Goal: Check status: Check status

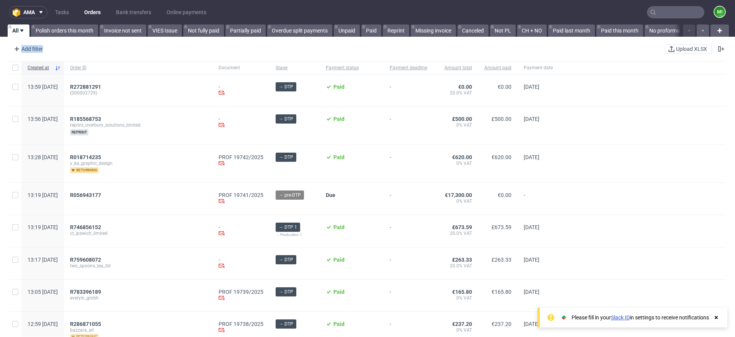
drag, startPoint x: 50, startPoint y: 51, endPoint x: 110, endPoint y: 57, distance: 59.6
click at [110, 57] on div "Add filter Hide filters Clear all Upload XLSX" at bounding box center [367, 49] width 735 height 18
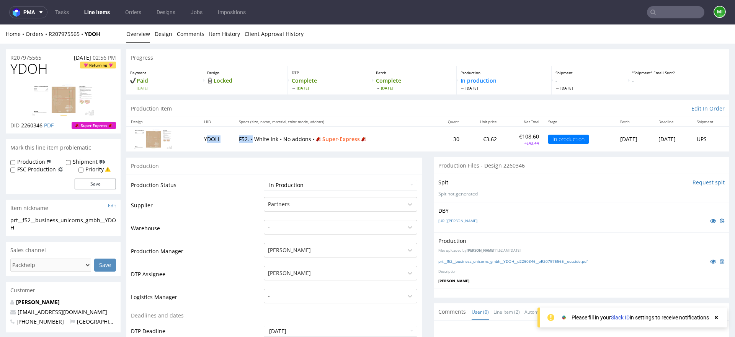
drag, startPoint x: 200, startPoint y: 139, endPoint x: 251, endPoint y: 141, distance: 51.0
click at [250, 141] on tr "YDOH F52. • White Ink • No addons • Super-Express 30 €3.62 €108.60 +€43.44 In p…" at bounding box center [427, 139] width 603 height 25
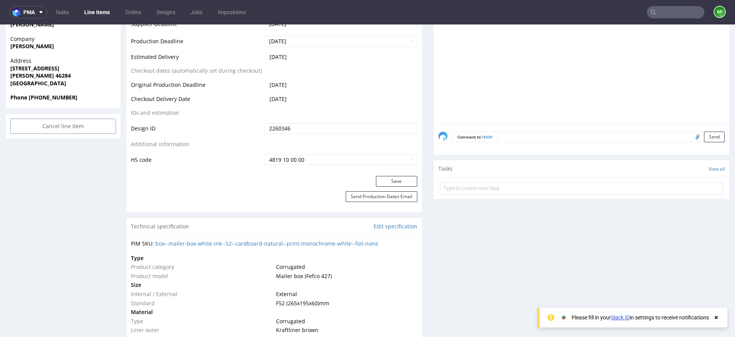
scroll to position [500, 0]
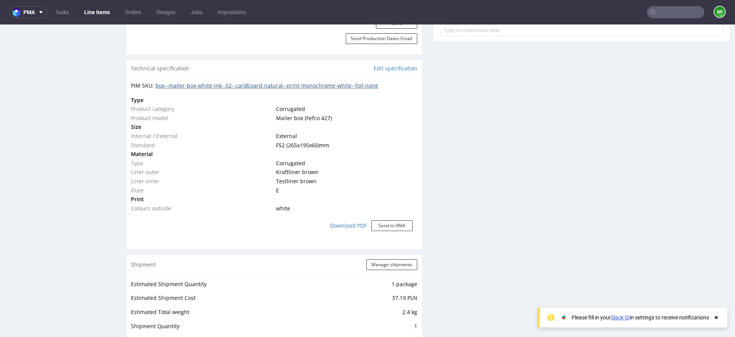
click at [345, 83] on link "box--mailer-box-white-ink--52--cardboard-natural--print-monochrome-white--foil-…" at bounding box center [267, 85] width 223 height 7
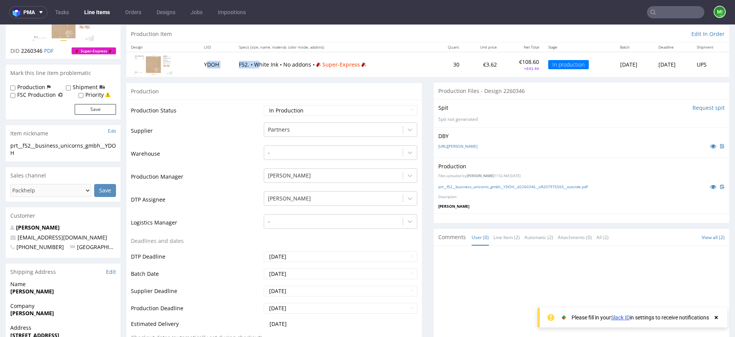
scroll to position [0, 0]
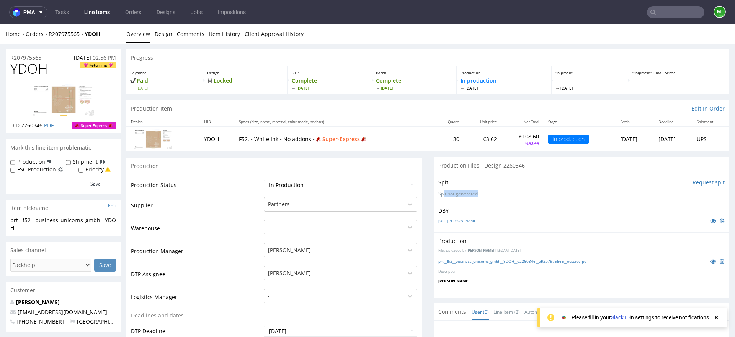
drag, startPoint x: 501, startPoint y: 193, endPoint x: 439, endPoint y: 194, distance: 62.1
click at [439, 194] on p "Spit not generated" at bounding box center [582, 194] width 286 height 7
click at [483, 195] on p "Spit not generated" at bounding box center [582, 194] width 286 height 7
drag, startPoint x: 483, startPoint y: 191, endPoint x: 439, endPoint y: 193, distance: 44.5
click at [439, 193] on p "Spit not generated" at bounding box center [582, 194] width 286 height 7
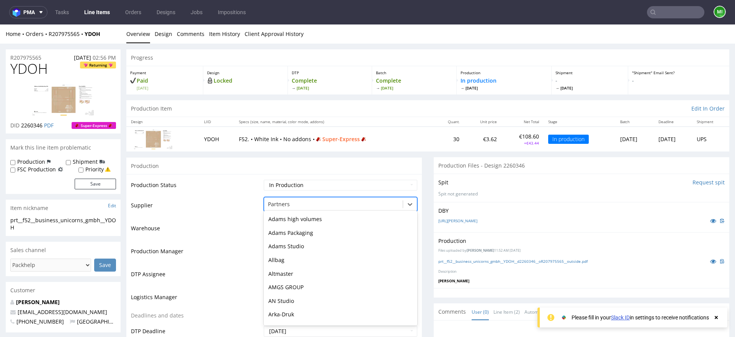
click at [319, 200] on div at bounding box center [333, 204] width 131 height 9
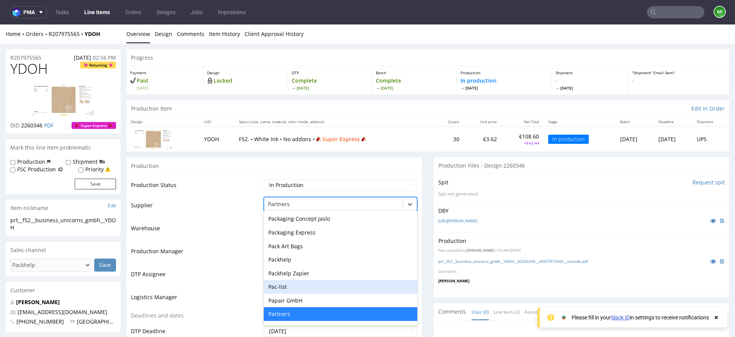
drag, startPoint x: 312, startPoint y: 285, endPoint x: 375, endPoint y: 240, distance: 77.7
click at [313, 286] on div "Pac-list" at bounding box center [341, 287] width 154 height 14
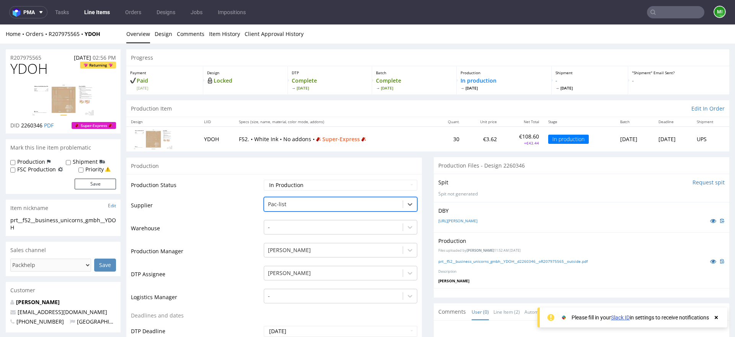
click at [324, 206] on div at bounding box center [333, 204] width 131 height 9
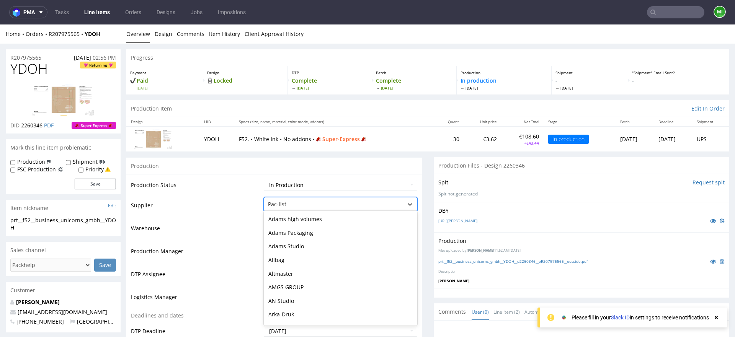
scroll to position [1514, 0]
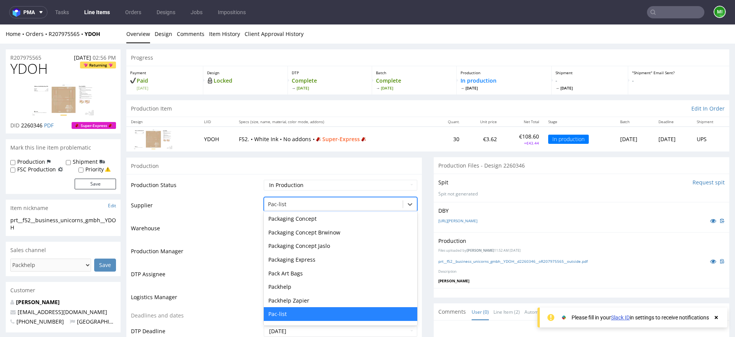
click at [246, 190] on td "Production Status" at bounding box center [196, 187] width 131 height 17
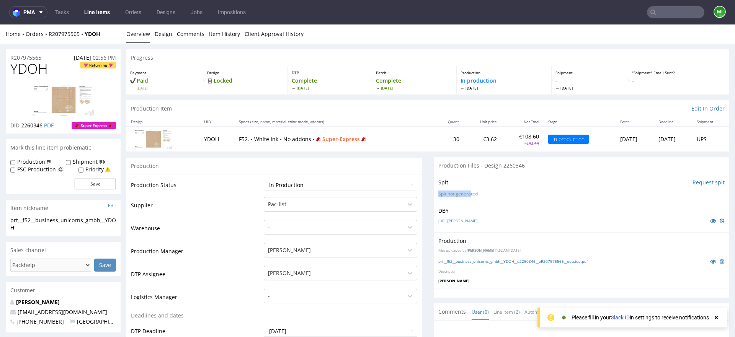
drag, startPoint x: 452, startPoint y: 193, endPoint x: 425, endPoint y: 194, distance: 27.2
click at [494, 195] on p "Spit not generated" at bounding box center [582, 194] width 286 height 7
drag, startPoint x: 489, startPoint y: 195, endPoint x: 441, endPoint y: 195, distance: 47.5
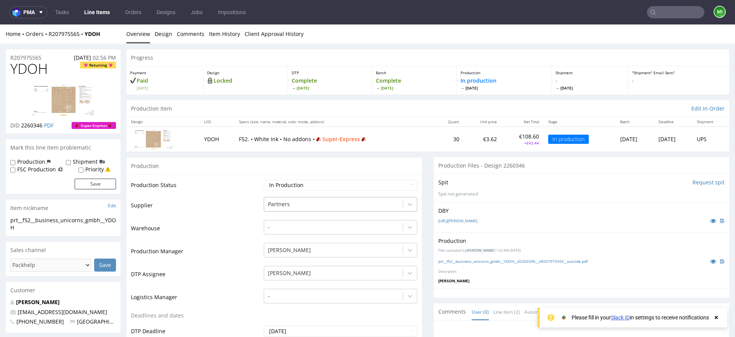
click at [352, 208] on div at bounding box center [333, 204] width 131 height 9
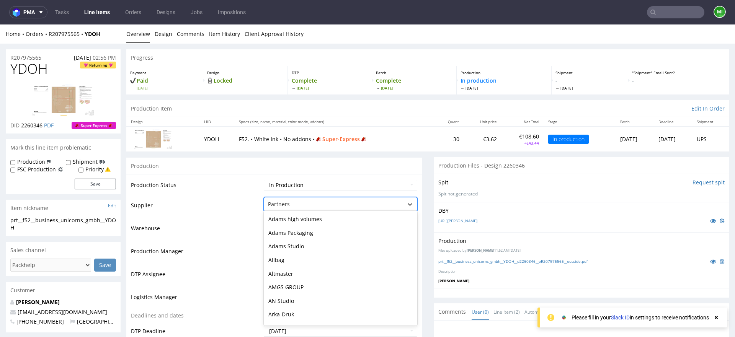
scroll to position [1541, 0]
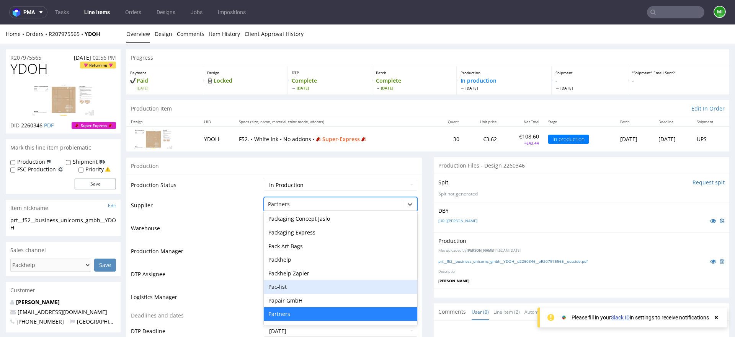
click at [226, 229] on td "Warehouse" at bounding box center [196, 230] width 131 height 23
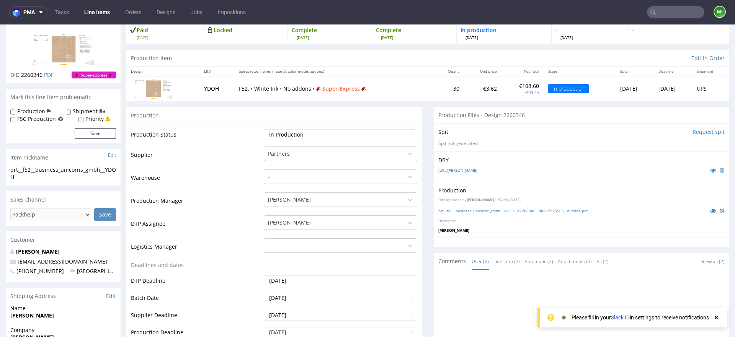
scroll to position [0, 0]
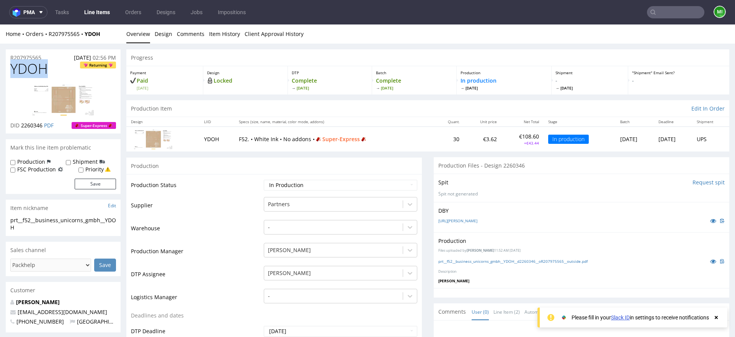
drag, startPoint x: 11, startPoint y: 71, endPoint x: 49, endPoint y: 70, distance: 37.6
click at [49, 70] on h1 "YDOH Returning" at bounding box center [63, 68] width 106 height 15
drag, startPoint x: 232, startPoint y: 141, endPoint x: 224, endPoint y: 142, distance: 8.3
click at [241, 140] on p "F52. • White Ink • No addons • Super-Express" at bounding box center [334, 140] width 190 height 8
drag, startPoint x: 249, startPoint y: 141, endPoint x: 287, endPoint y: 141, distance: 38.7
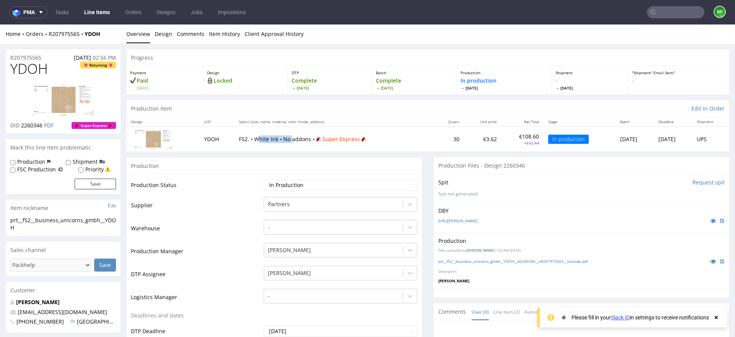
click at [287, 141] on p "F52. • White Ink • No addons • Super-Express" at bounding box center [334, 140] width 190 height 8
click at [280, 141] on p "F52. • White Ink • No addons • Super-Express" at bounding box center [334, 140] width 190 height 8
drag, startPoint x: 272, startPoint y: 139, endPoint x: 239, endPoint y: 139, distance: 32.6
click at [240, 139] on p "F52. • White Ink • No addons • Super-Express" at bounding box center [334, 140] width 190 height 8
click at [213, 129] on td "YDOH" at bounding box center [217, 139] width 35 height 25
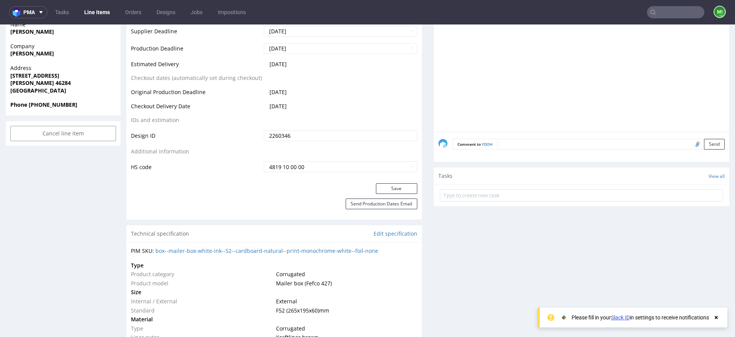
scroll to position [500, 0]
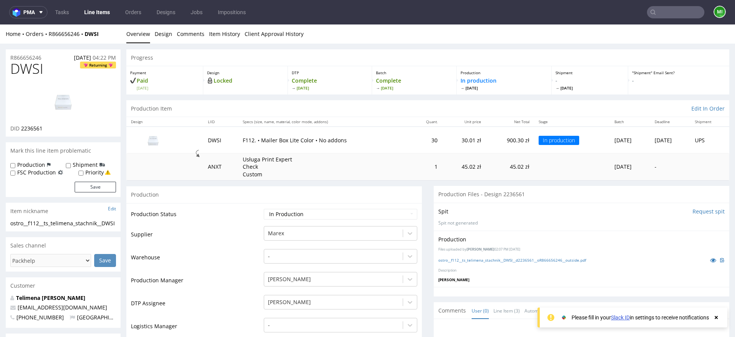
click at [700, 212] on input "Request spit" at bounding box center [709, 212] width 32 height 8
click at [694, 211] on input "Request spit" at bounding box center [709, 212] width 32 height 8
click at [704, 213] on input "Request spit" at bounding box center [709, 212] width 32 height 8
drag, startPoint x: 434, startPoint y: 225, endPoint x: 508, endPoint y: 224, distance: 73.9
click at [507, 224] on p "Spit not generated" at bounding box center [582, 223] width 286 height 7
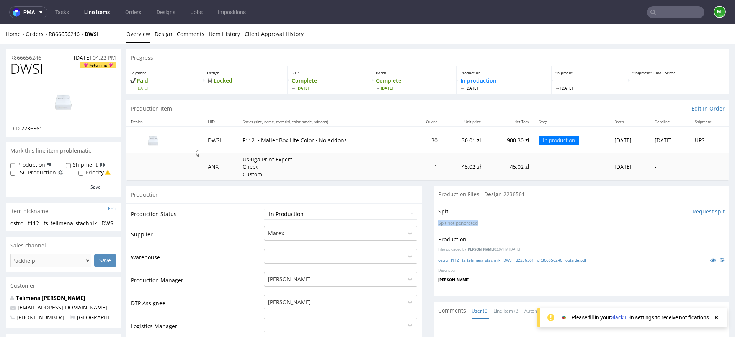
click at [509, 224] on p "Spit not generated" at bounding box center [582, 223] width 286 height 7
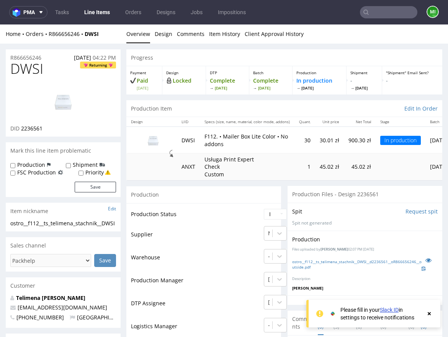
click at [417, 210] on input "Request spit" at bounding box center [422, 212] width 32 height 8
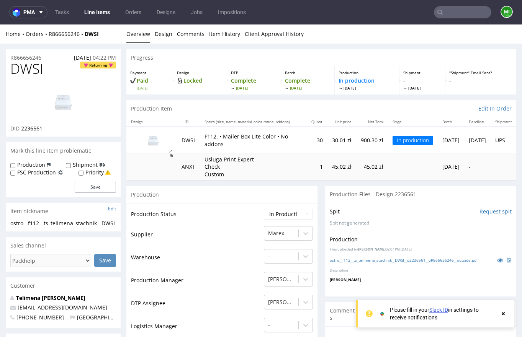
click at [485, 213] on input "Request spit" at bounding box center [496, 212] width 32 height 8
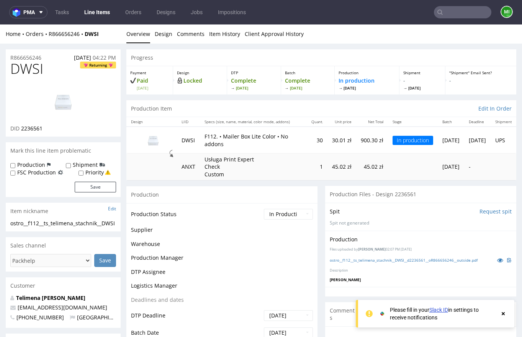
click at [480, 212] on input "Request spit" at bounding box center [496, 212] width 32 height 8
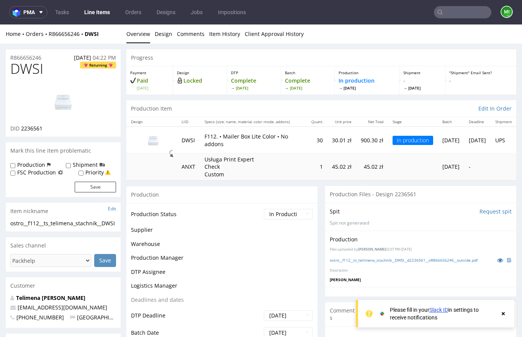
click at [483, 210] on input "Request spit" at bounding box center [496, 212] width 32 height 8
click at [482, 212] on input "Request spit" at bounding box center [496, 212] width 32 height 8
click at [480, 211] on input "Request spit" at bounding box center [496, 212] width 32 height 8
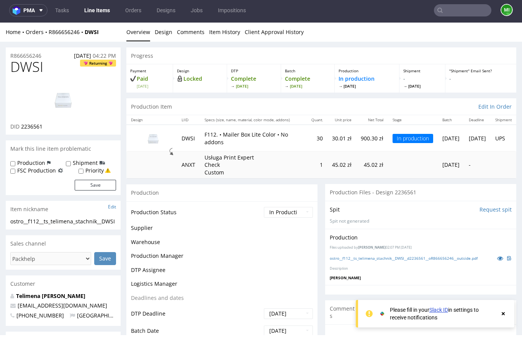
click at [480, 209] on input "Request spit" at bounding box center [496, 210] width 32 height 8
click at [480, 211] on input "Request spit" at bounding box center [496, 210] width 32 height 8
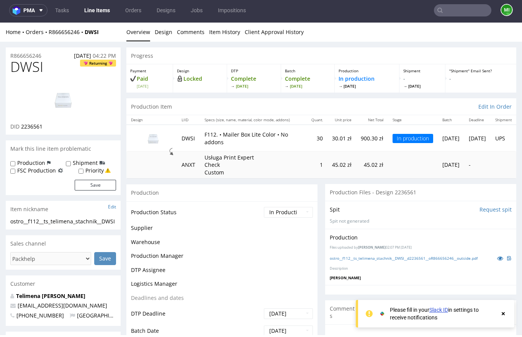
drag, startPoint x: 280, startPoint y: 226, endPoint x: 310, endPoint y: 231, distance: 30.4
click at [375, 228] on div "Spit Request spit Spit not generated" at bounding box center [420, 215] width 191 height 28
click at [482, 208] on input "Request spit" at bounding box center [496, 210] width 32 height 8
drag, startPoint x: 261, startPoint y: 236, endPoint x: 311, endPoint y: 241, distance: 49.7
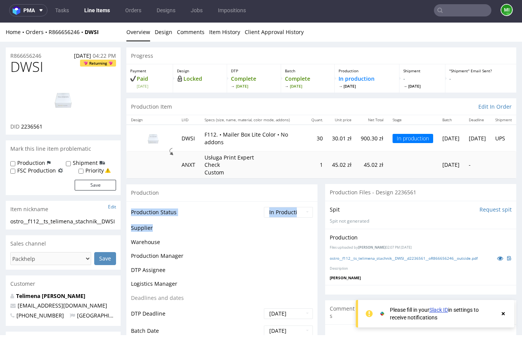
click at [282, 230] on td at bounding box center [287, 231] width 51 height 14
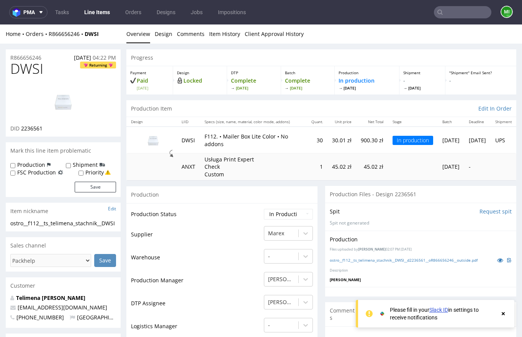
click at [486, 214] on input "Request spit" at bounding box center [496, 212] width 32 height 8
